Goal: Task Accomplishment & Management: Manage account settings

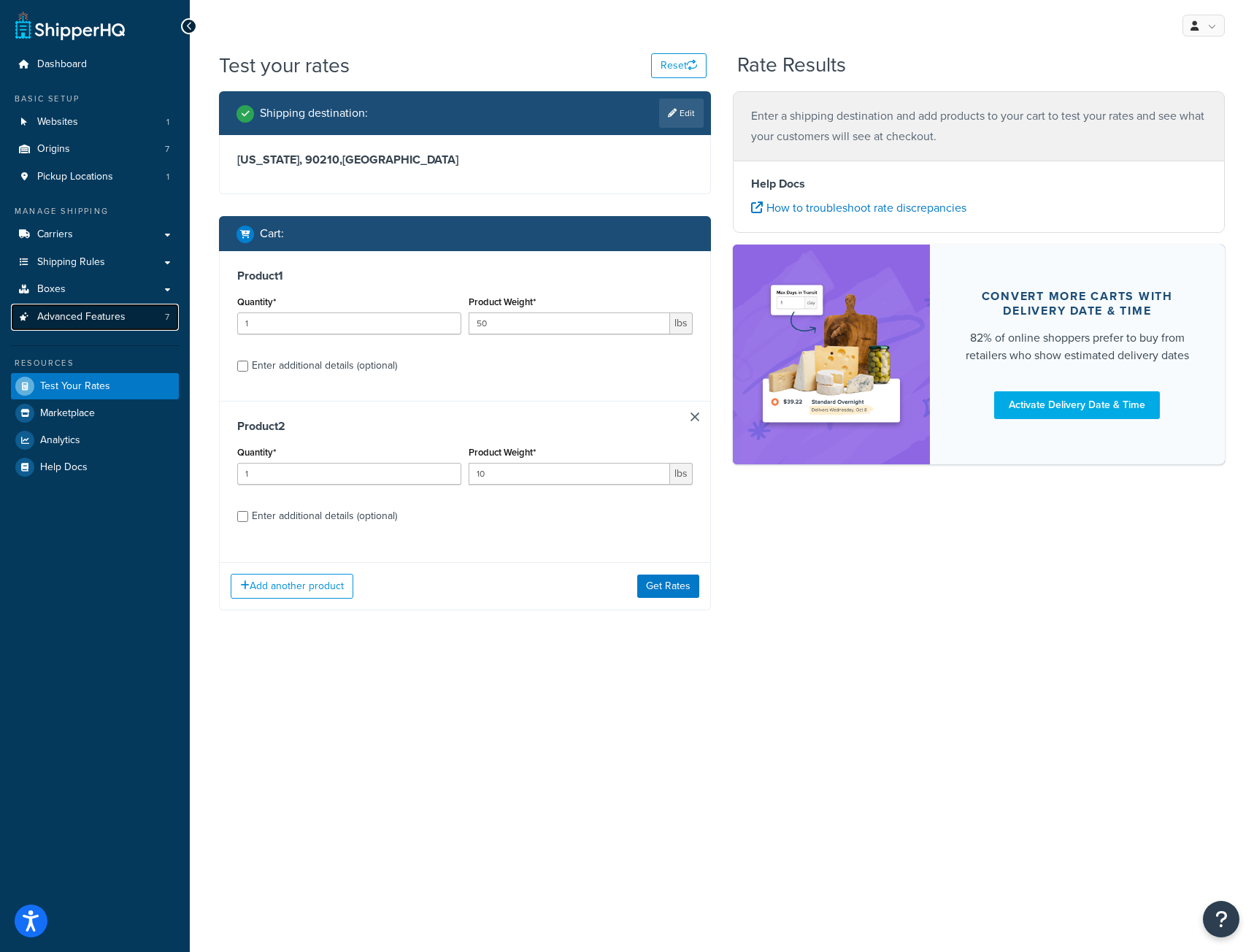
click at [75, 319] on span "Advanced Features" at bounding box center [81, 317] width 88 height 12
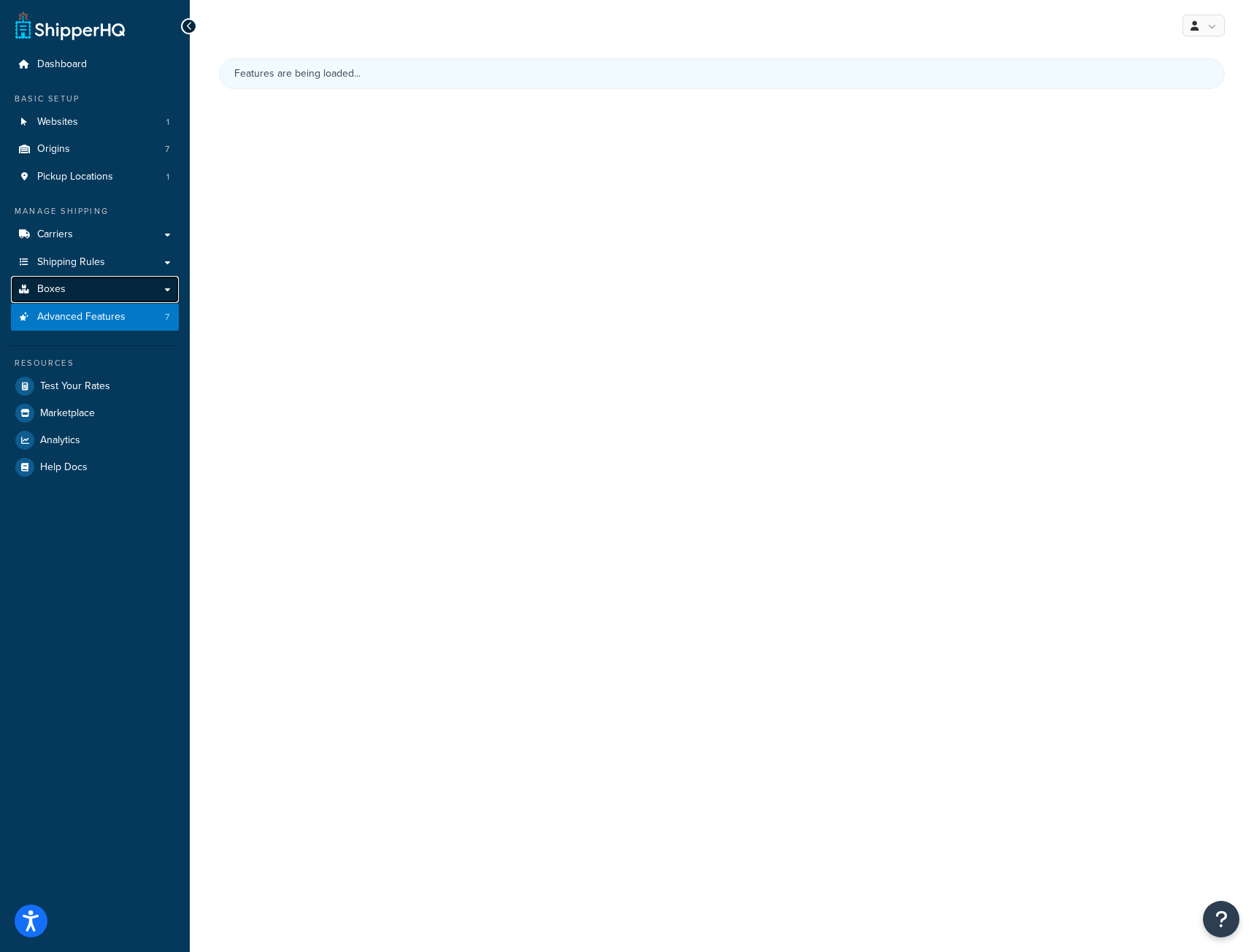
click at [72, 288] on link "Boxes" at bounding box center [95, 289] width 168 height 27
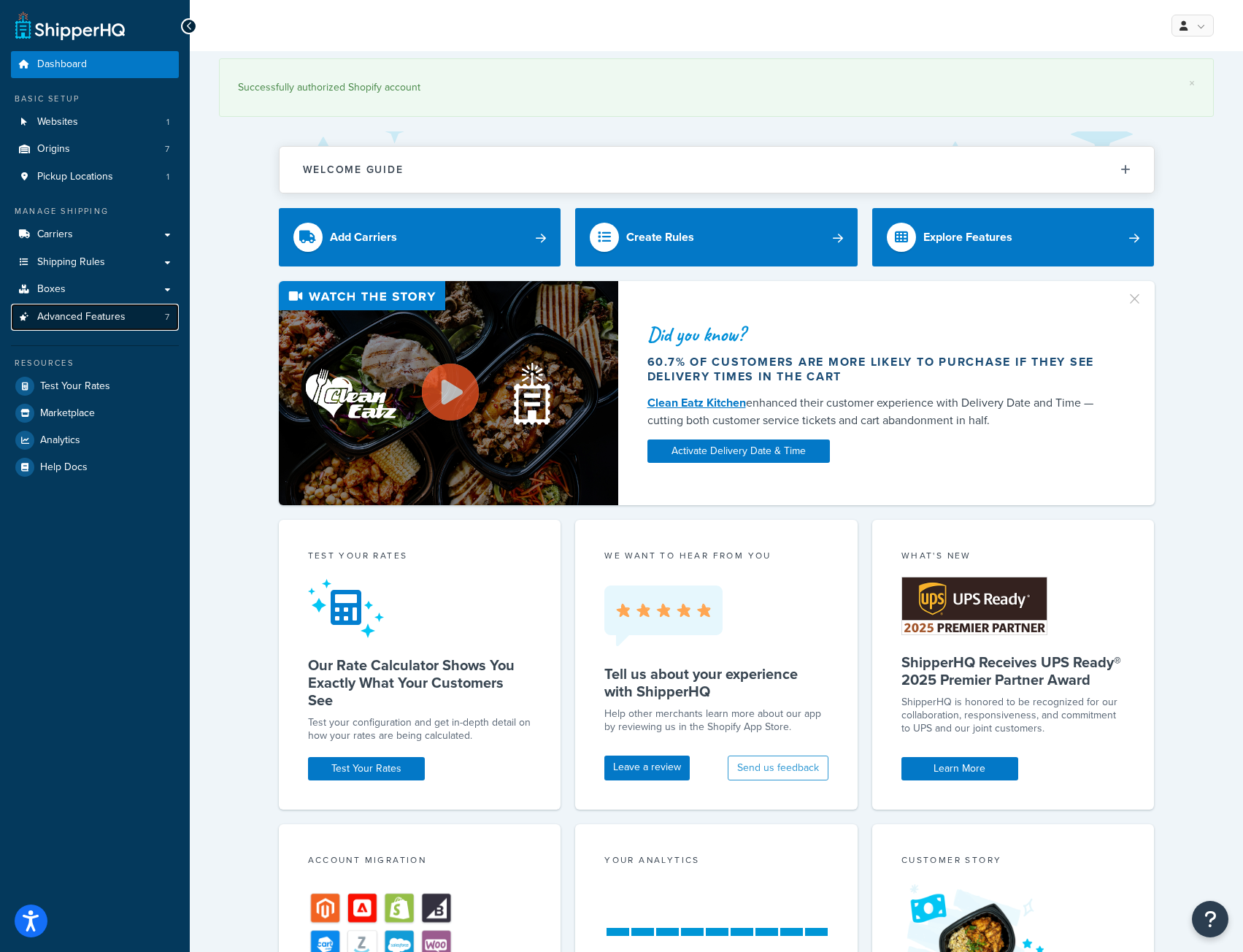
click at [73, 312] on span "Advanced Features" at bounding box center [81, 317] width 88 height 12
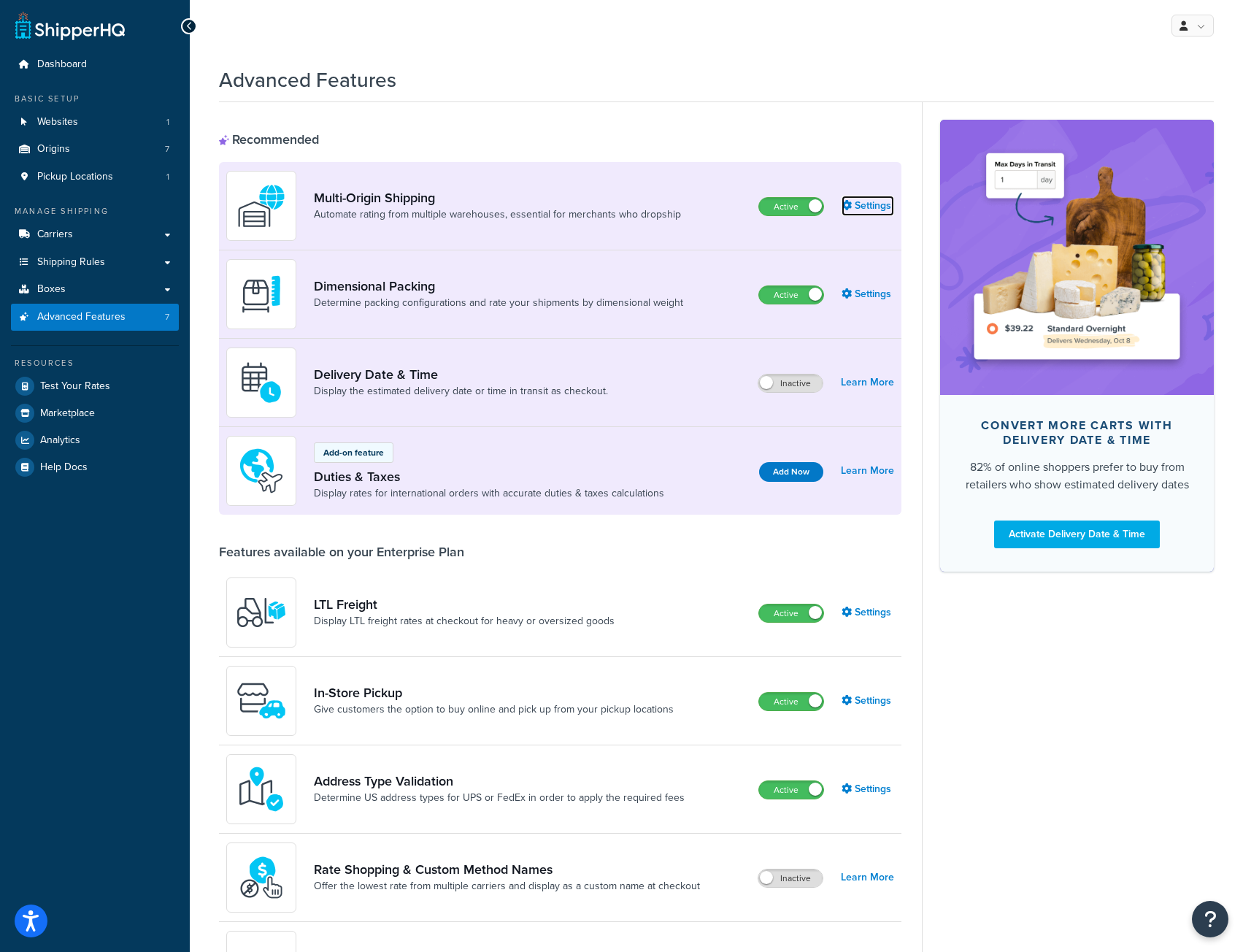
click at [876, 210] on link "Settings" at bounding box center [868, 205] width 52 height 20
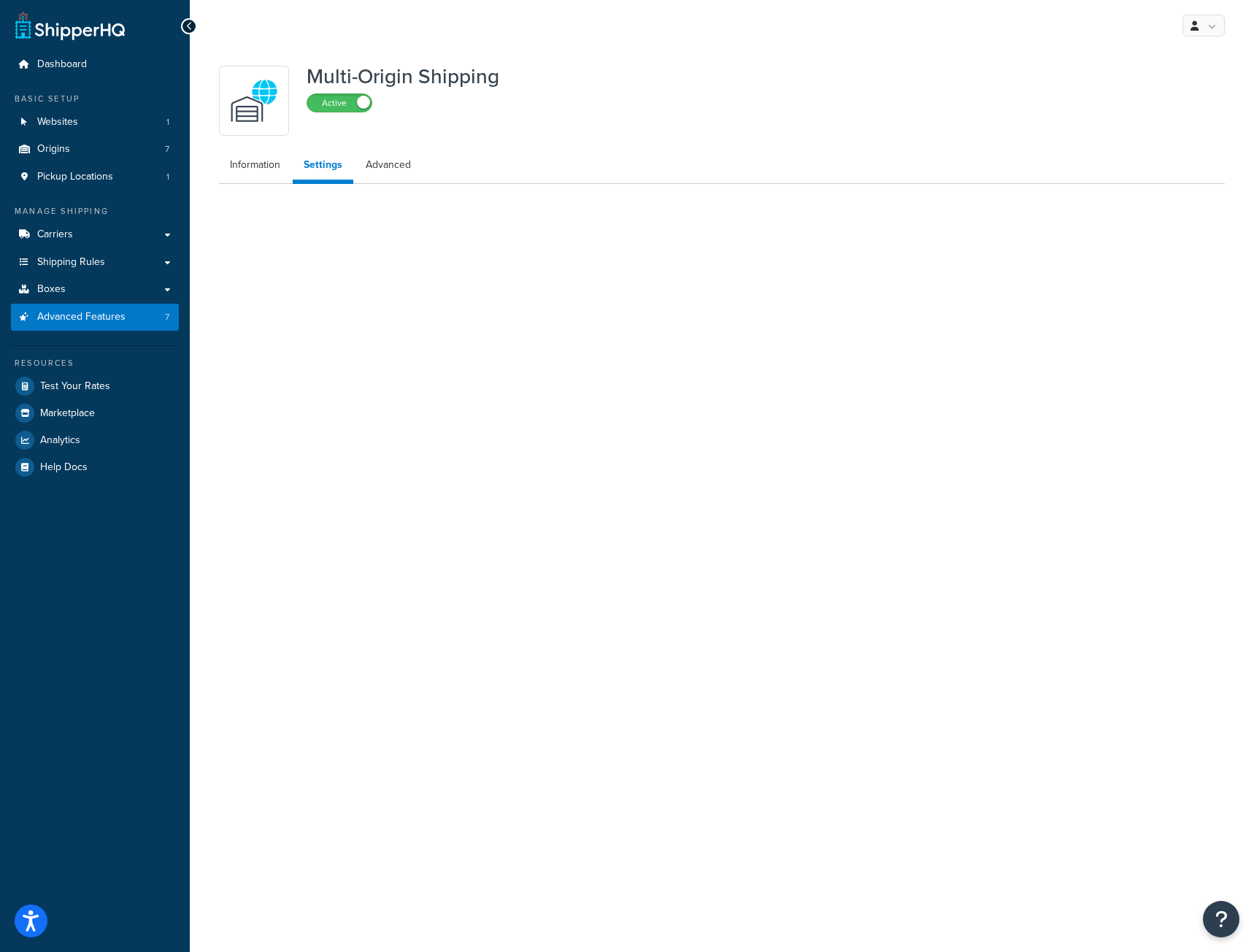
select select "false"
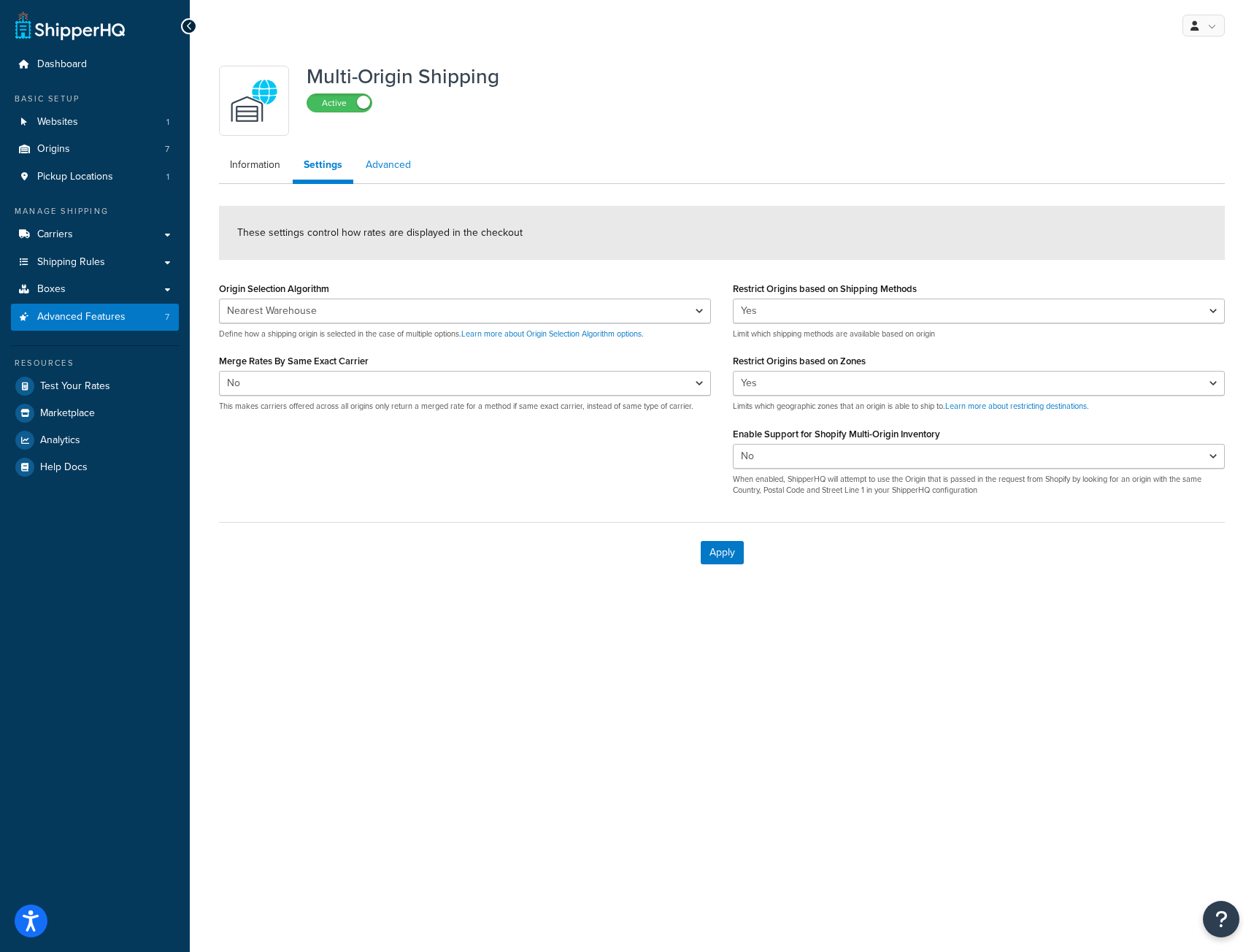
click at [382, 160] on link "Advanced" at bounding box center [388, 164] width 67 height 29
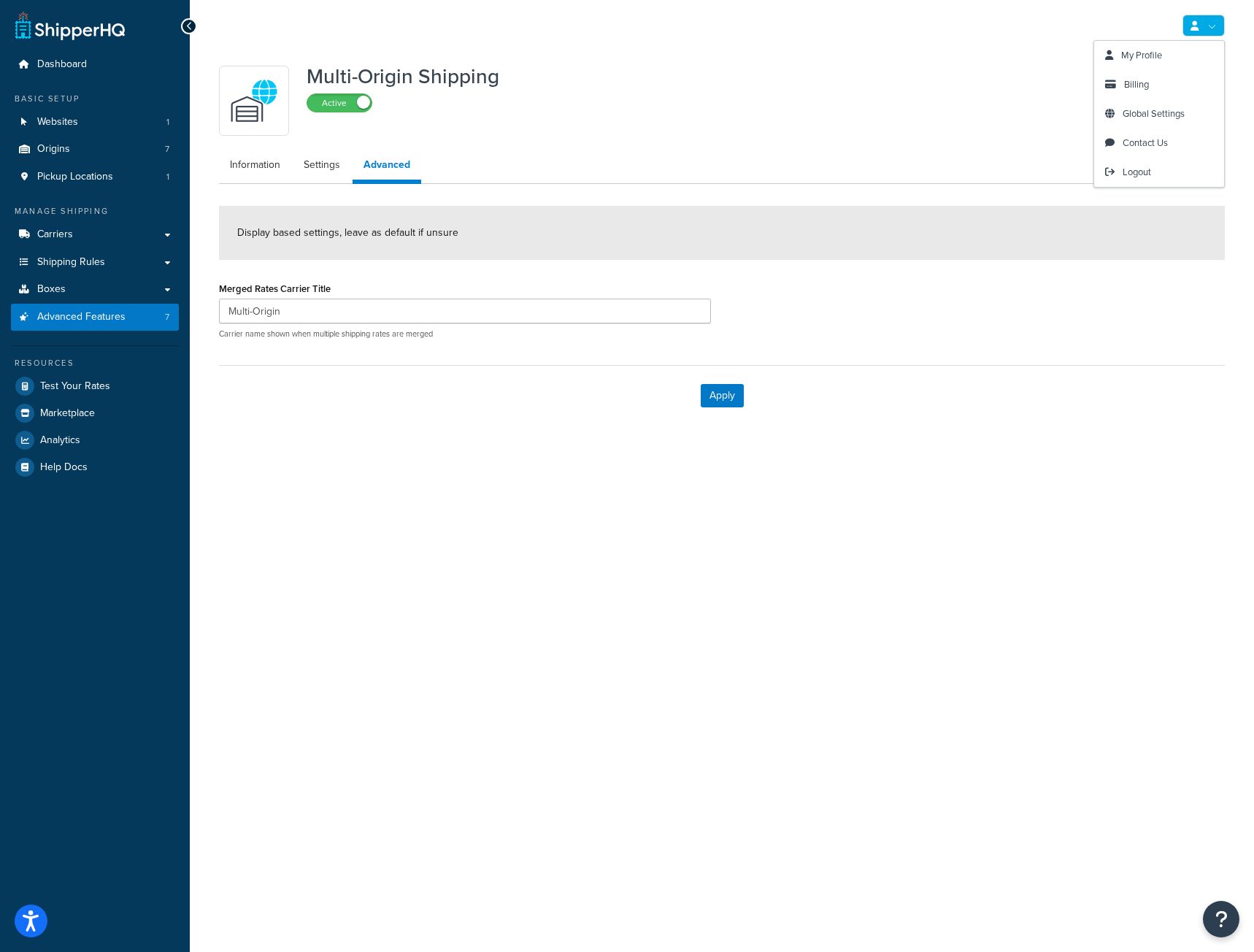
click at [1208, 29] on link at bounding box center [1204, 25] width 42 height 22
click at [1152, 175] on span "Logout" at bounding box center [1137, 172] width 29 height 14
